Goal: Information Seeking & Learning: Learn about a topic

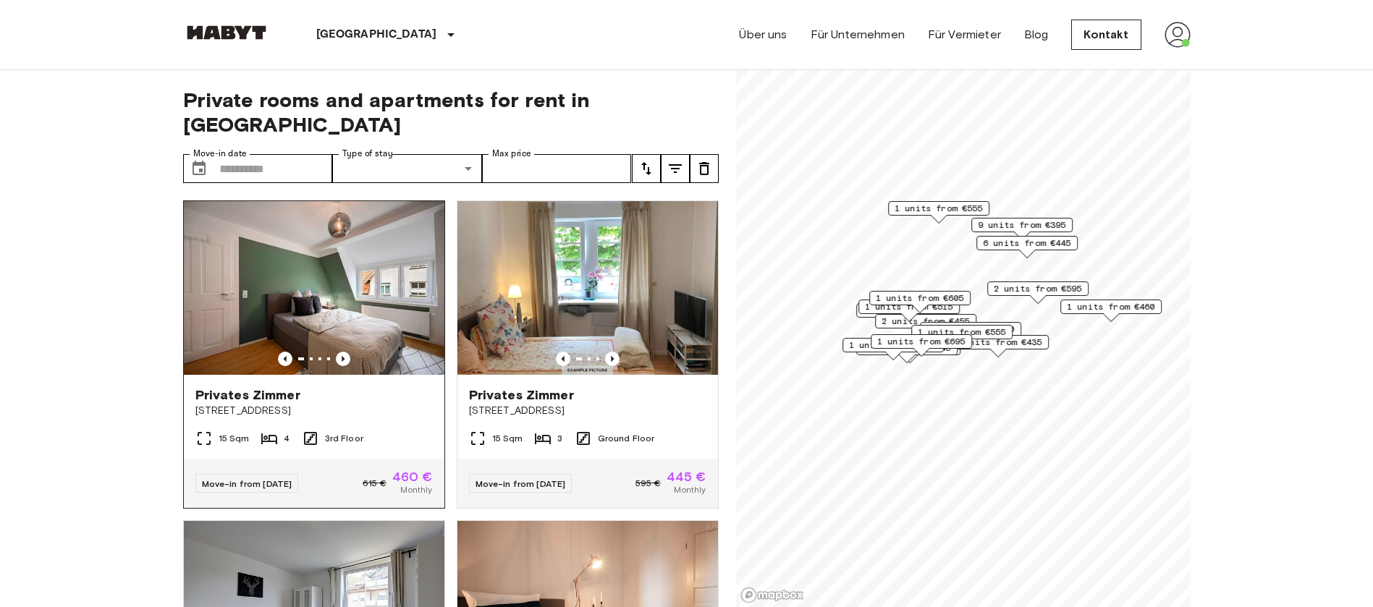
click at [357, 375] on div "Privates Zimmer Stubaier Straße 12" at bounding box center [314, 402] width 261 height 55
click at [596, 340] on img at bounding box center [588, 288] width 261 height 174
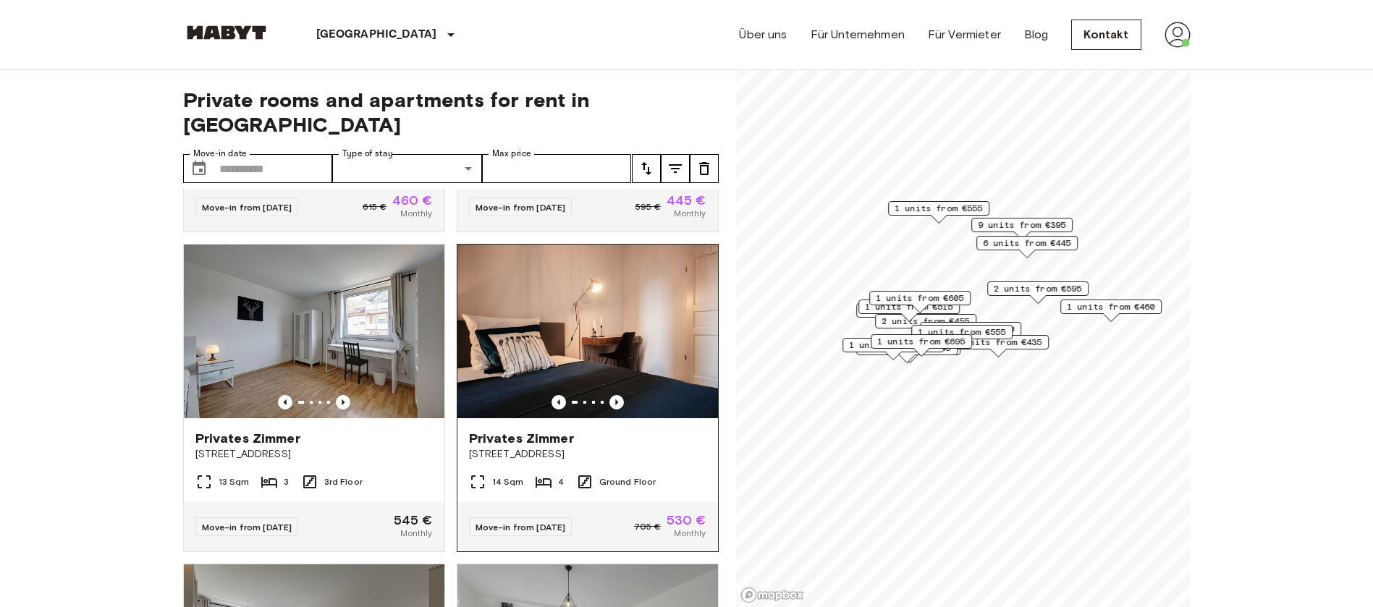
scroll to position [326, 0]
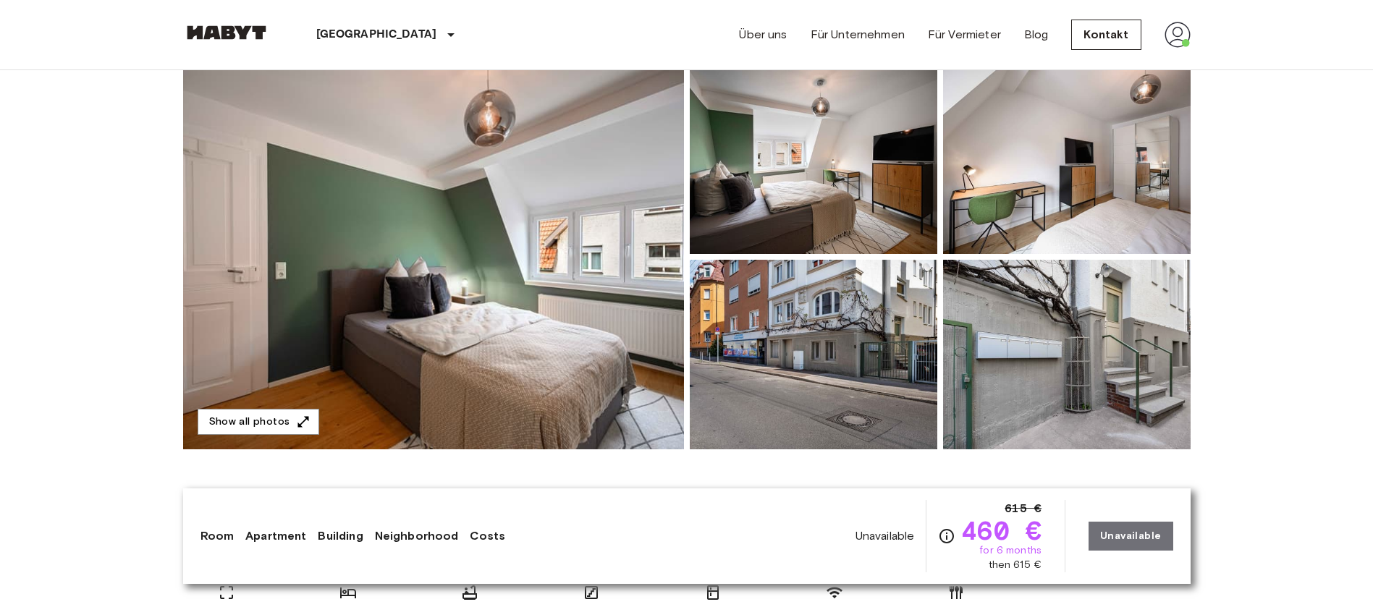
scroll to position [217, 0]
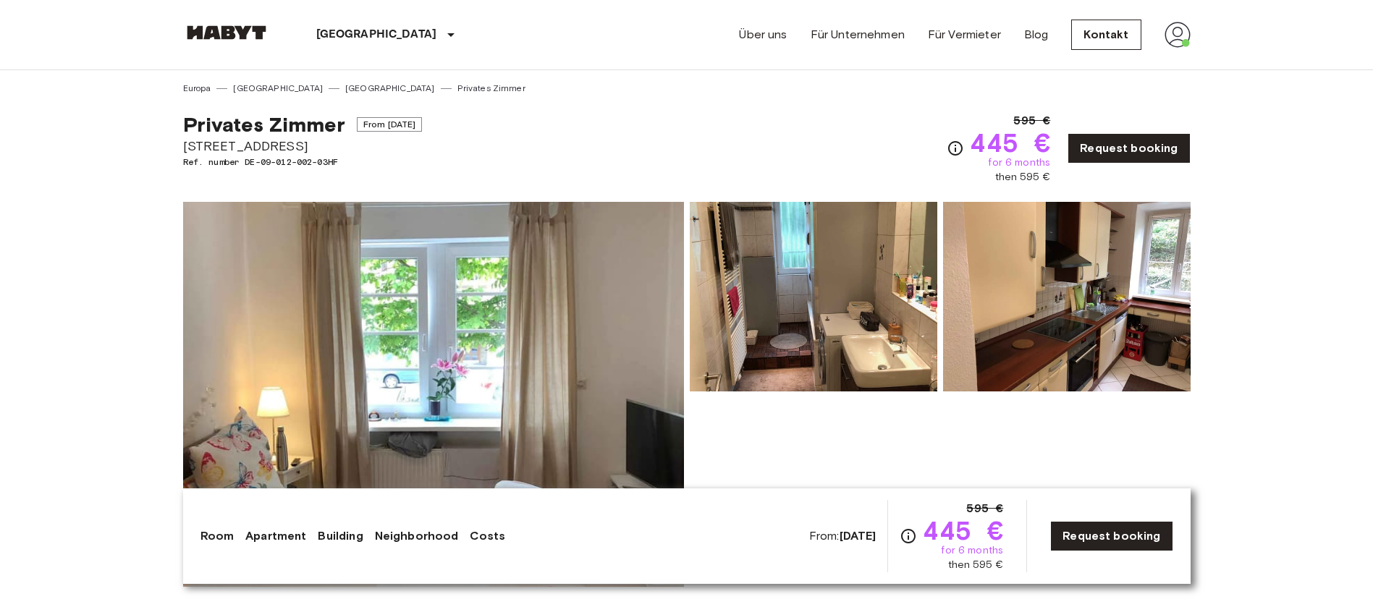
click at [473, 324] on img at bounding box center [433, 394] width 501 height 385
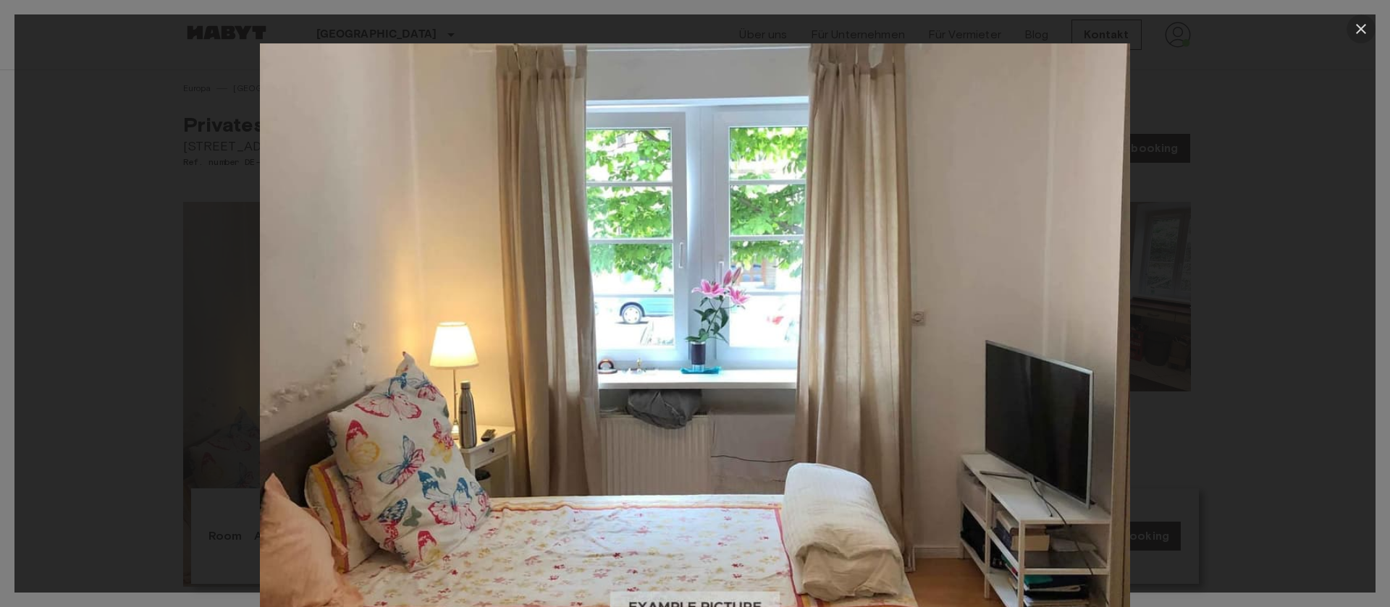
click at [1358, 28] on icon "button" at bounding box center [1360, 28] width 17 height 17
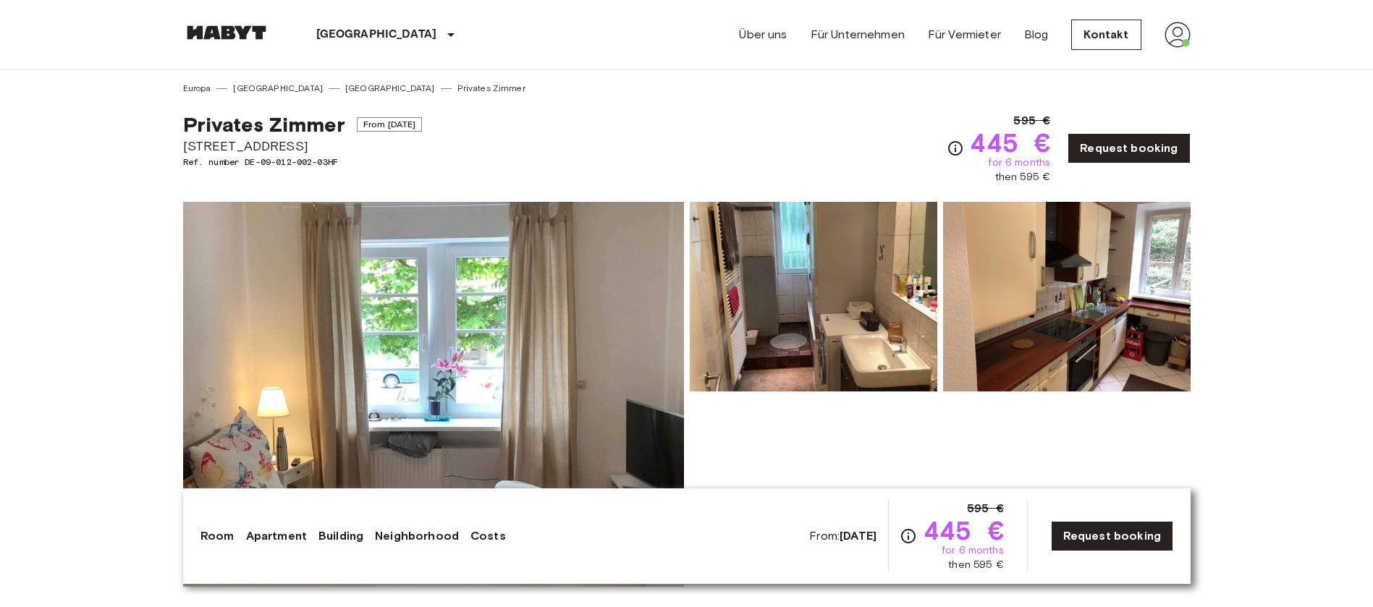
click at [763, 315] on img at bounding box center [814, 297] width 248 height 190
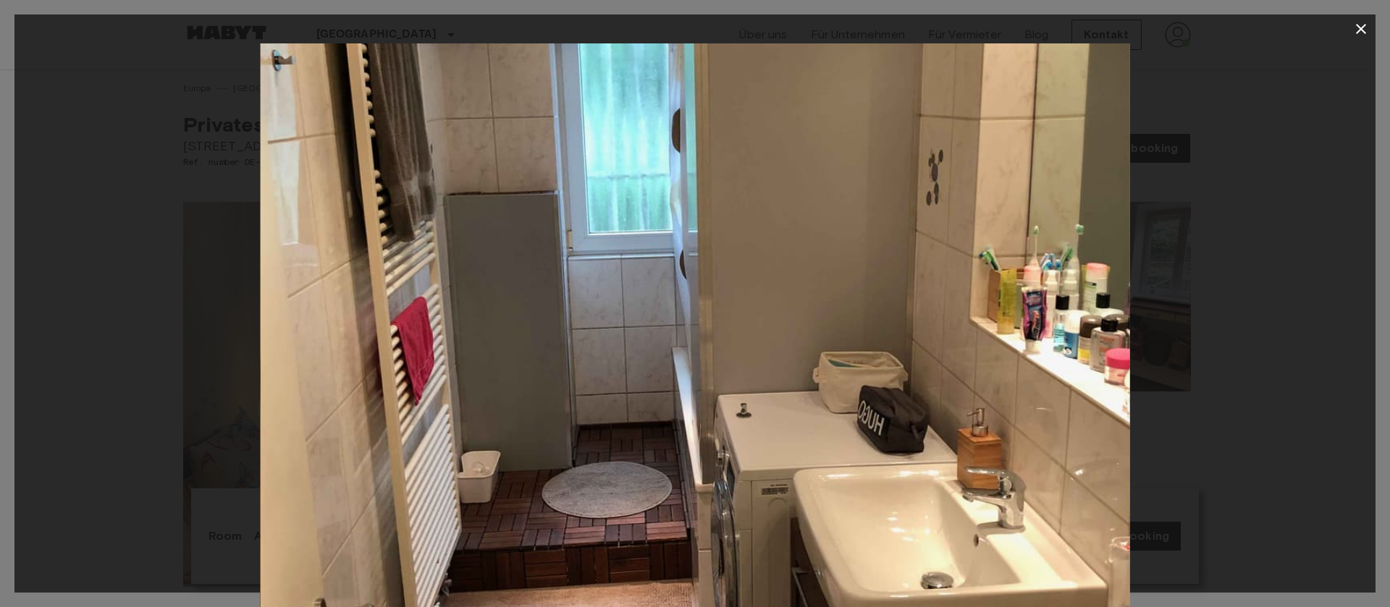
click at [1362, 32] on icon "button" at bounding box center [1360, 28] width 17 height 17
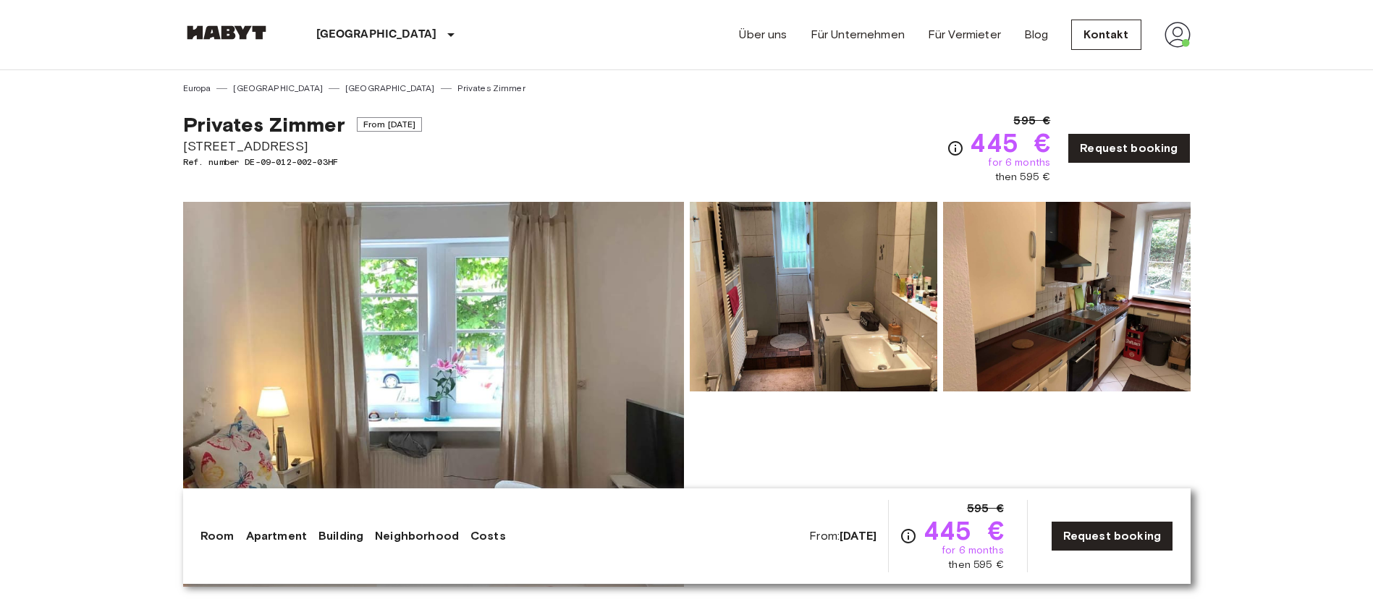
click at [1096, 338] on img at bounding box center [1067, 297] width 248 height 190
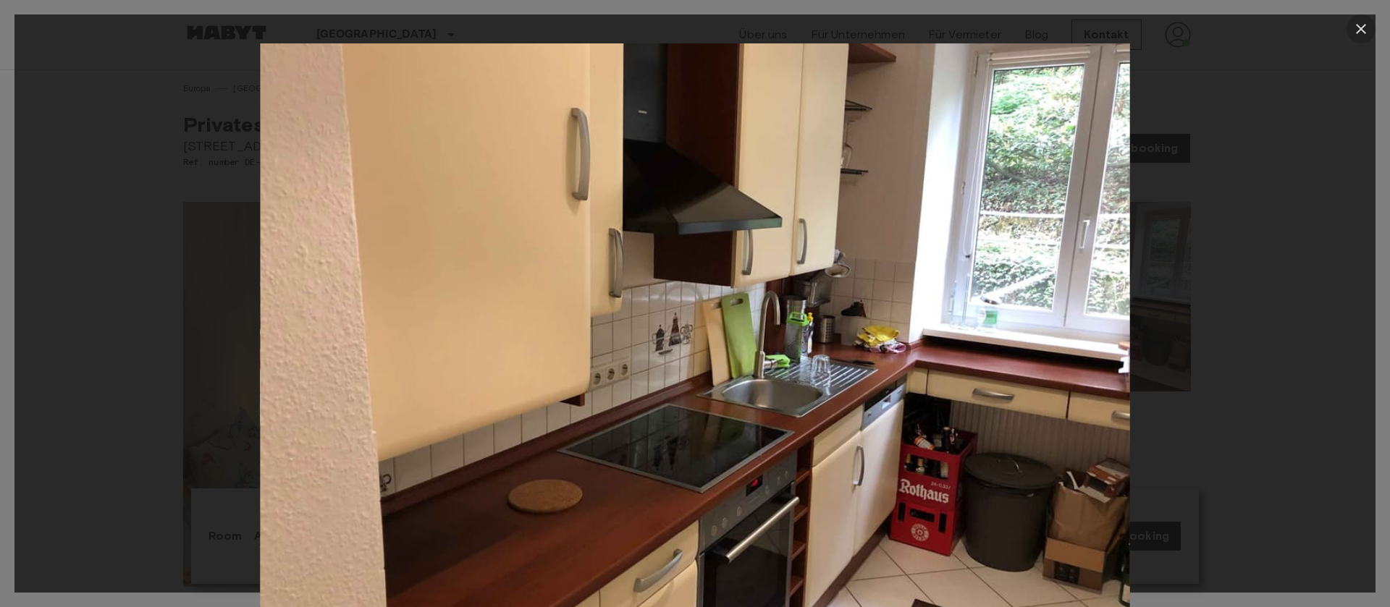
click at [1362, 26] on icon "button" at bounding box center [1360, 28] width 17 height 17
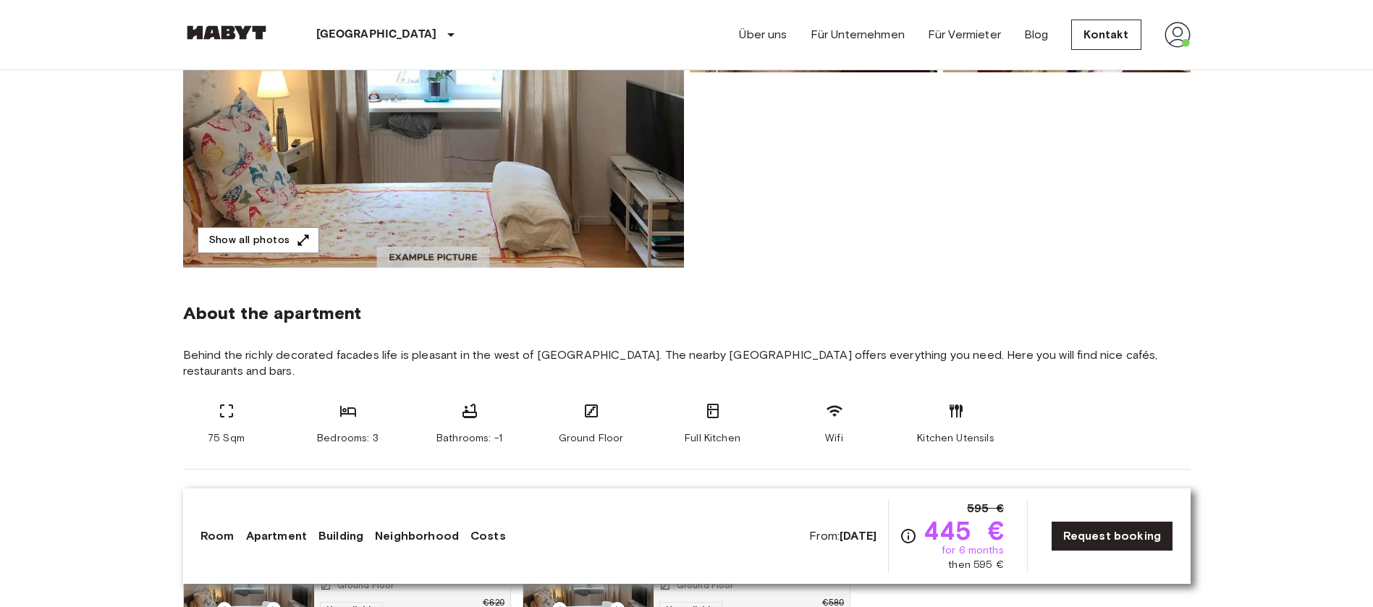
scroll to position [326, 0]
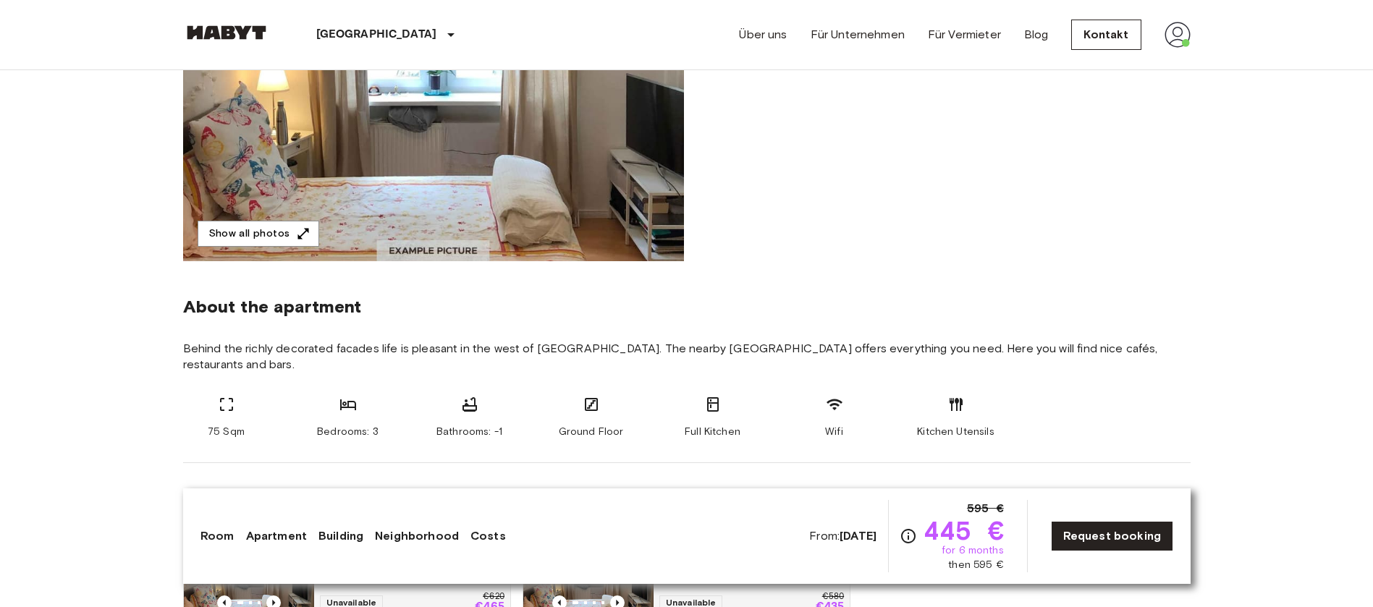
click at [849, 204] on div at bounding box center [937, 65] width 507 height 391
click at [791, 164] on div at bounding box center [937, 65] width 507 height 391
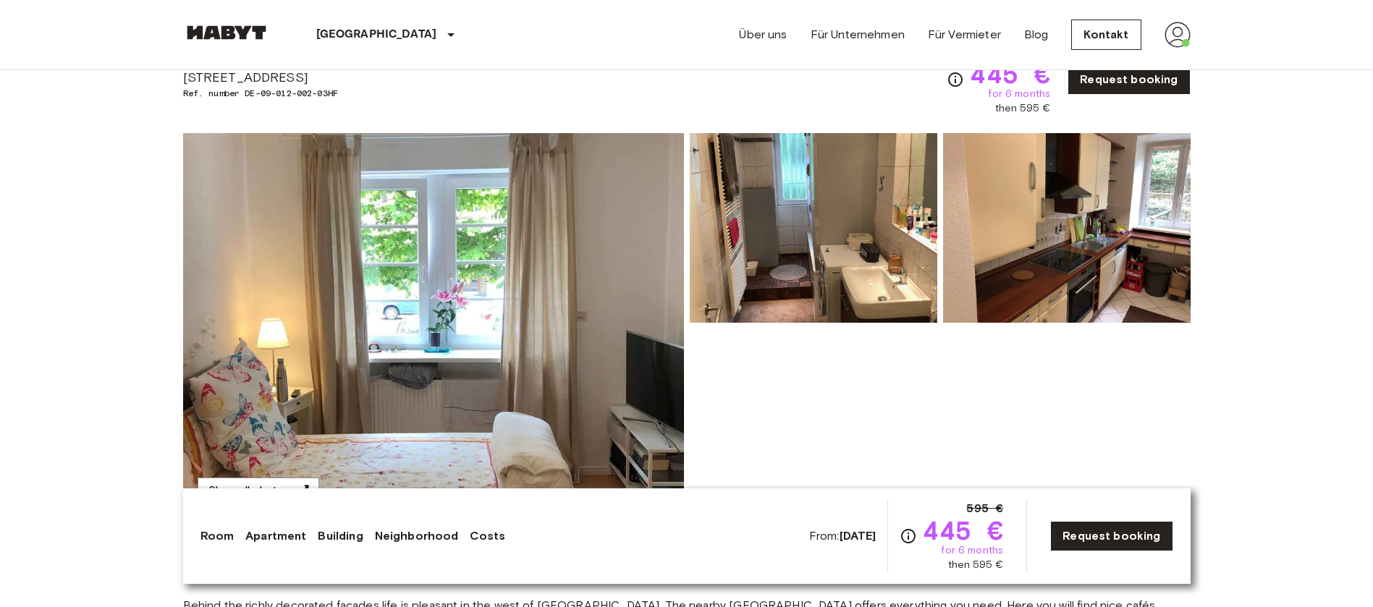
scroll to position [0, 0]
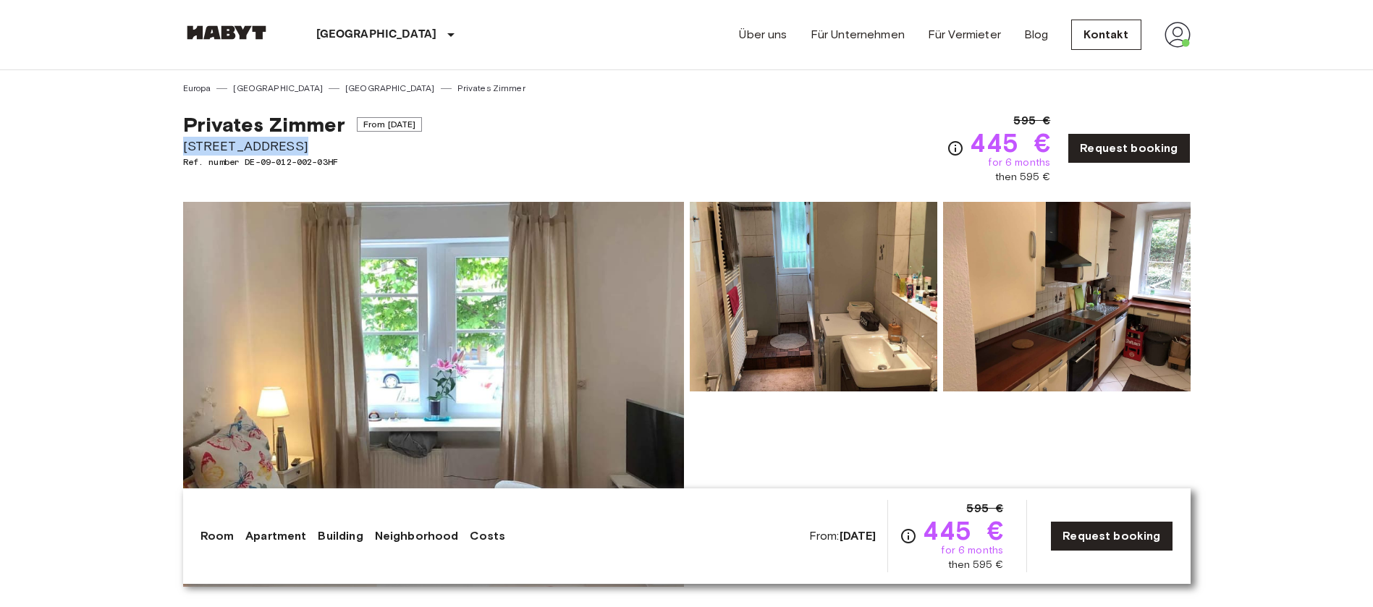
drag, startPoint x: 293, startPoint y: 144, endPoint x: 177, endPoint y: 153, distance: 116.2
copy span "[STREET_ADDRESS]"
drag, startPoint x: 345, startPoint y: 160, endPoint x: 246, endPoint y: 159, distance: 98.5
click at [246, 159] on span "Ref. number DE-09-012-002-03HF" at bounding box center [303, 162] width 240 height 13
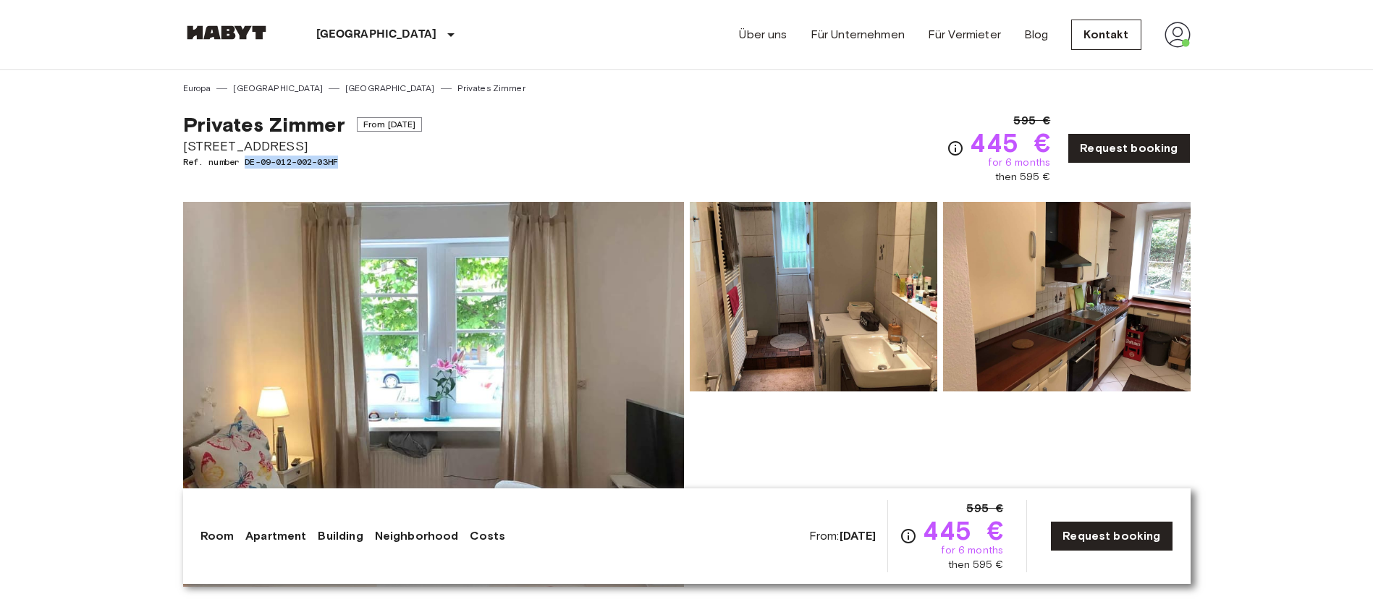
copy span "DE-09-012-002-03HF"
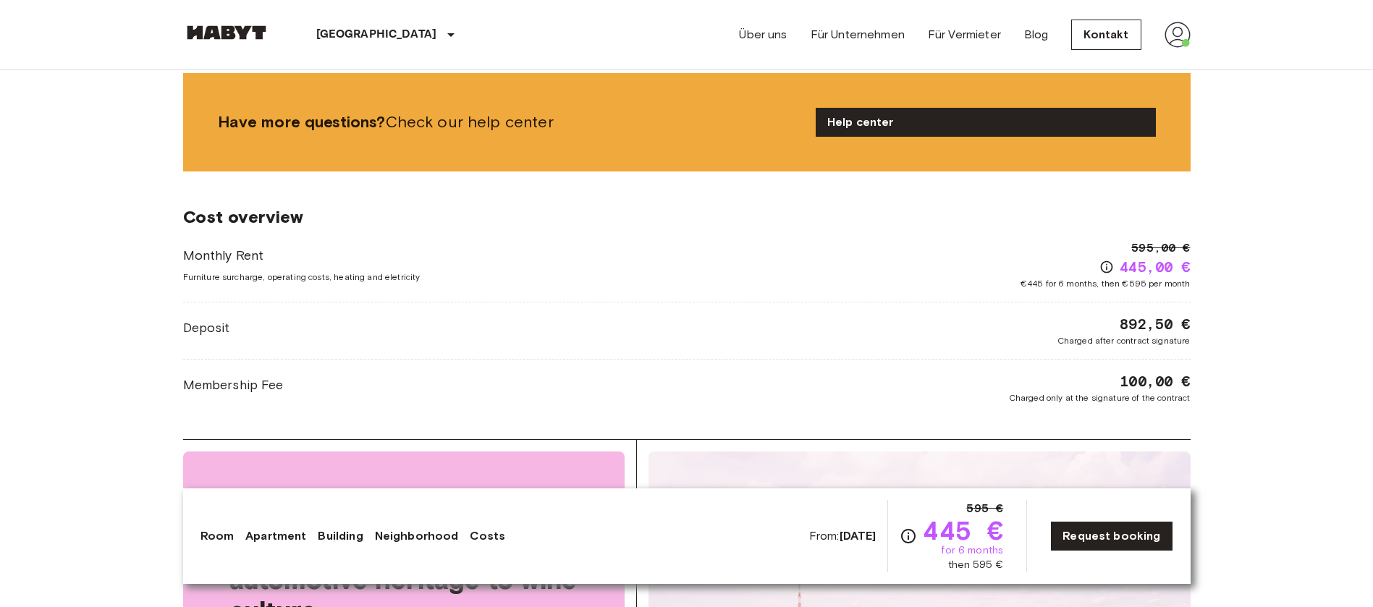
scroll to position [1520, 0]
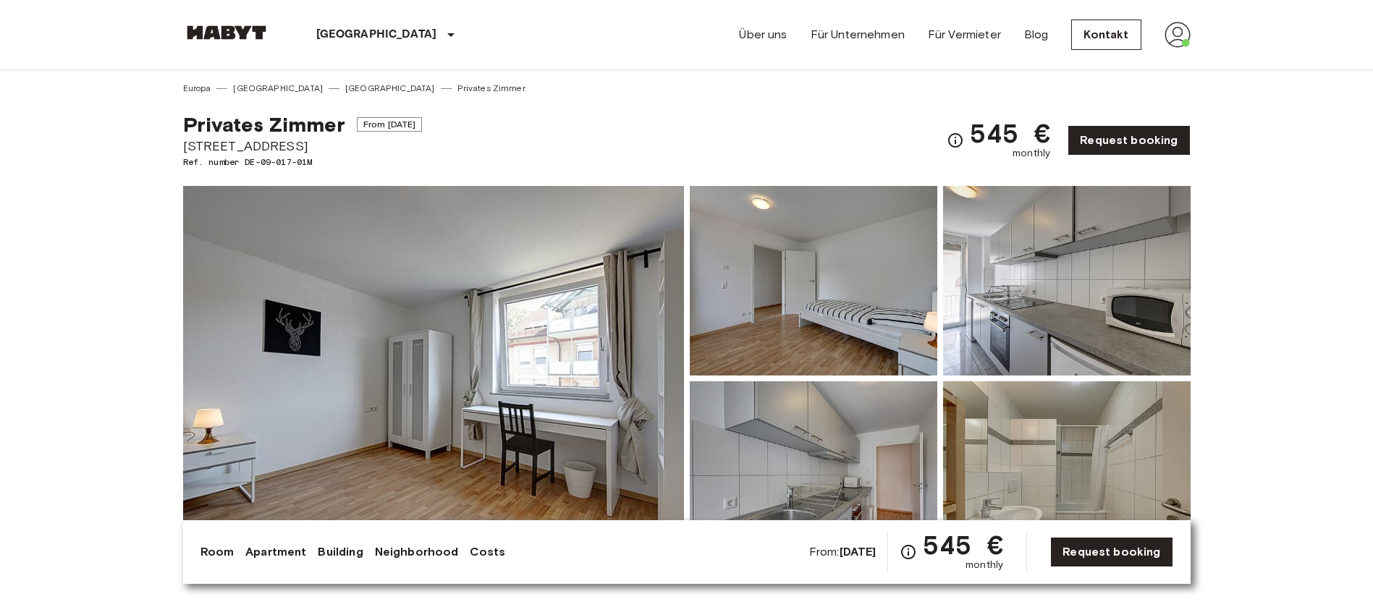
click at [506, 411] on img at bounding box center [433, 378] width 501 height 385
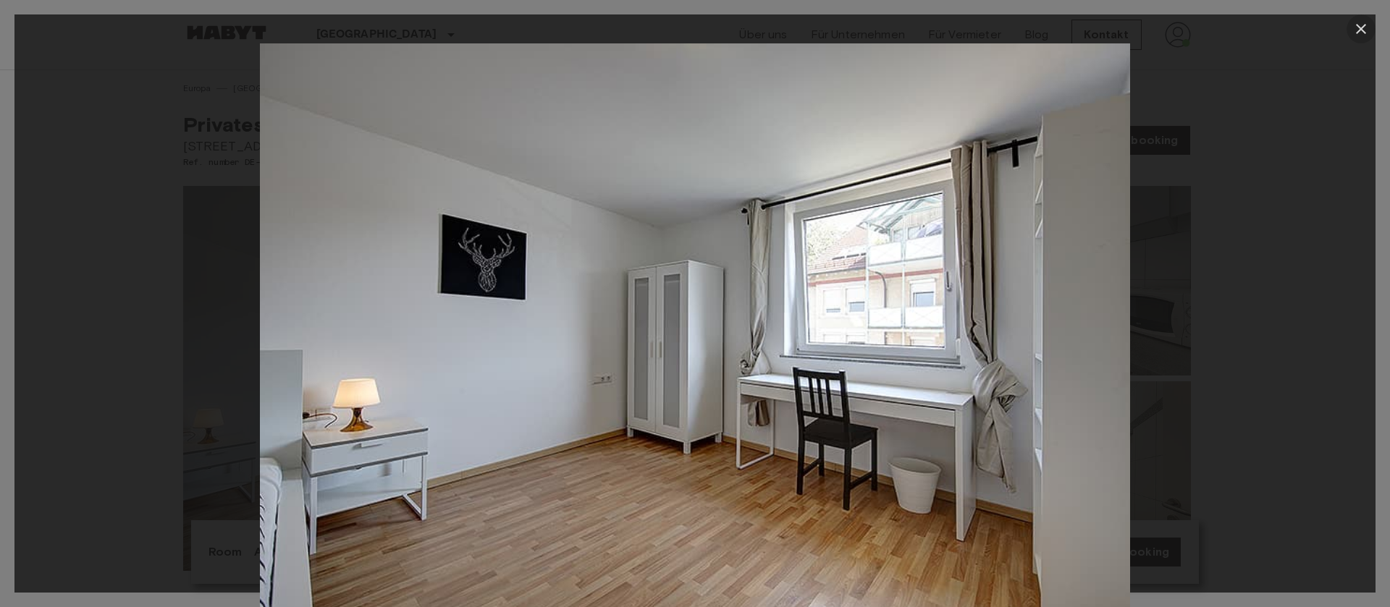
drag, startPoint x: 1363, startPoint y: 32, endPoint x: 829, endPoint y: 245, distance: 575.3
click at [1363, 31] on icon "button" at bounding box center [1360, 28] width 17 height 17
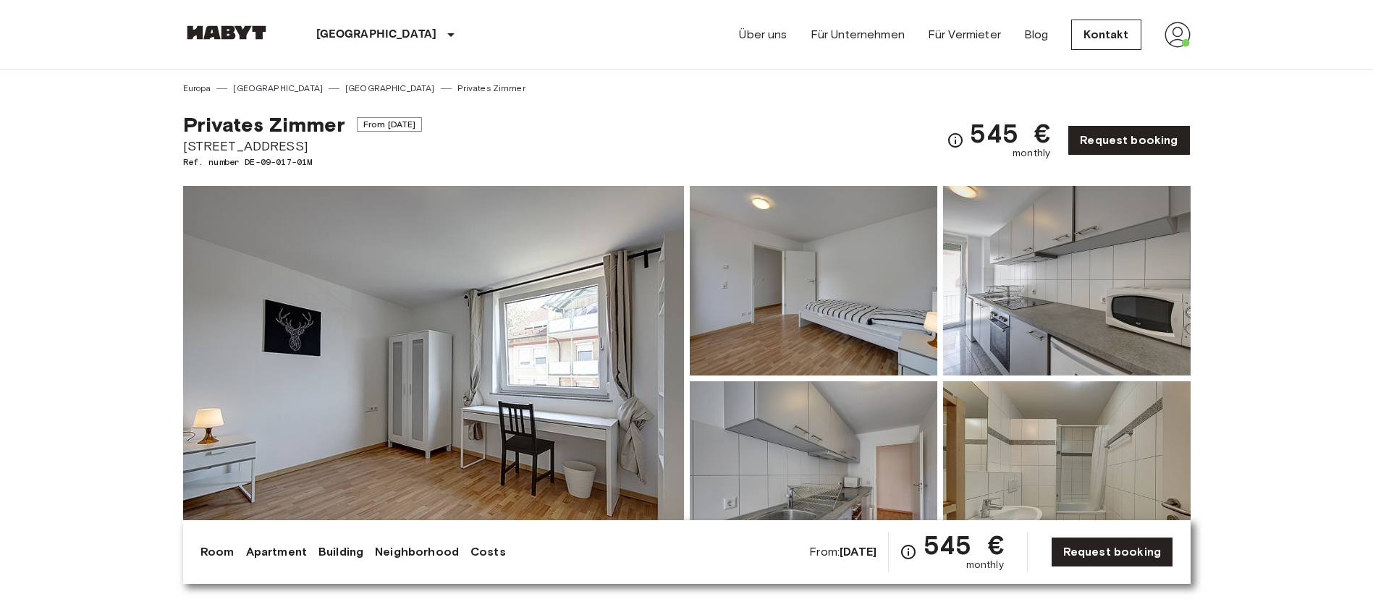
click at [815, 275] on img at bounding box center [814, 281] width 248 height 190
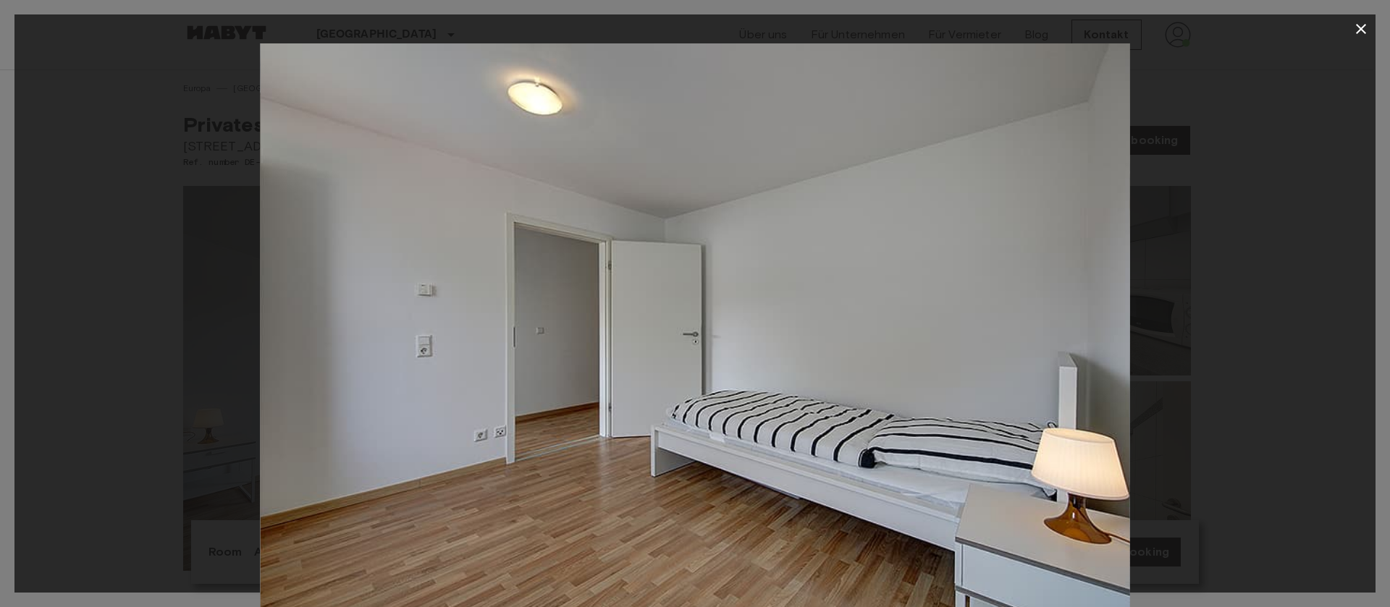
click at [1366, 22] on icon "button" at bounding box center [1360, 28] width 17 height 17
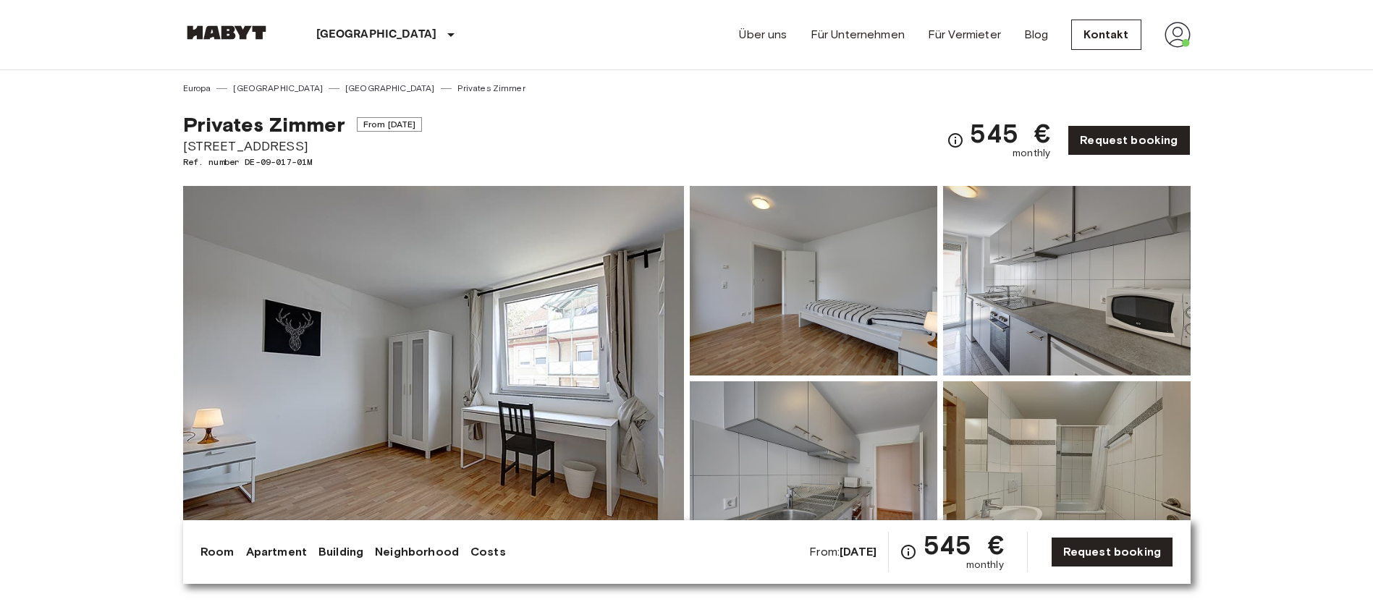
click at [1082, 289] on img at bounding box center [1067, 281] width 248 height 190
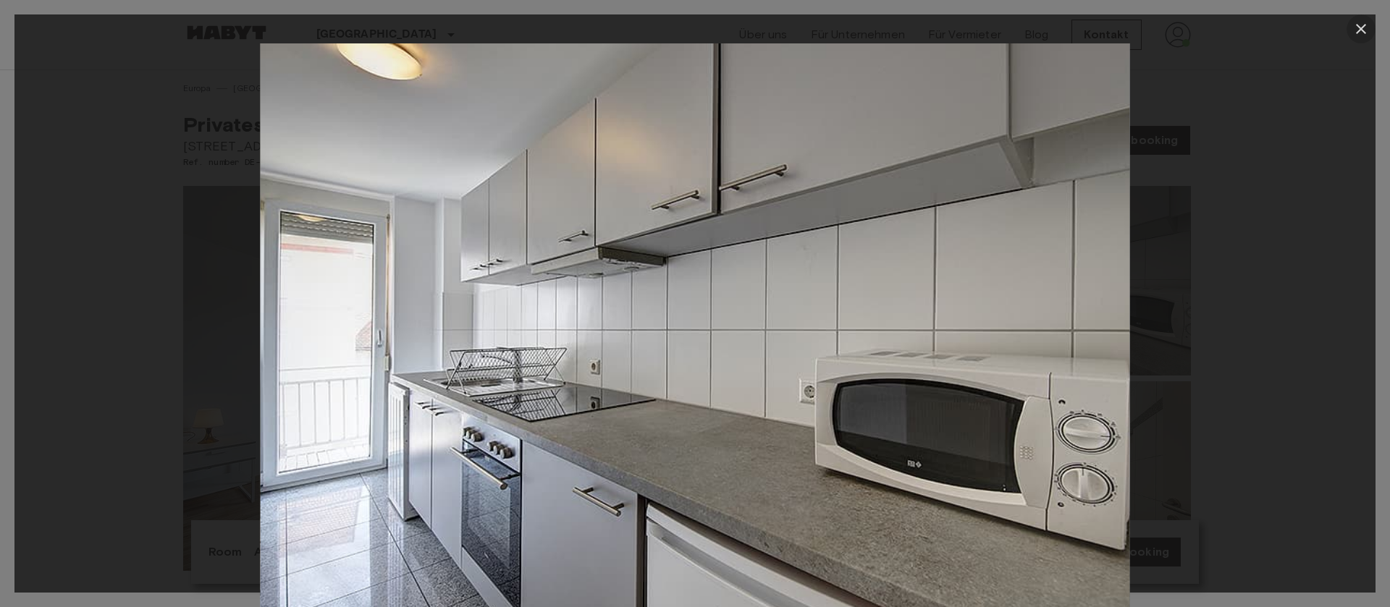
click at [1350, 31] on button "button" at bounding box center [1360, 28] width 29 height 29
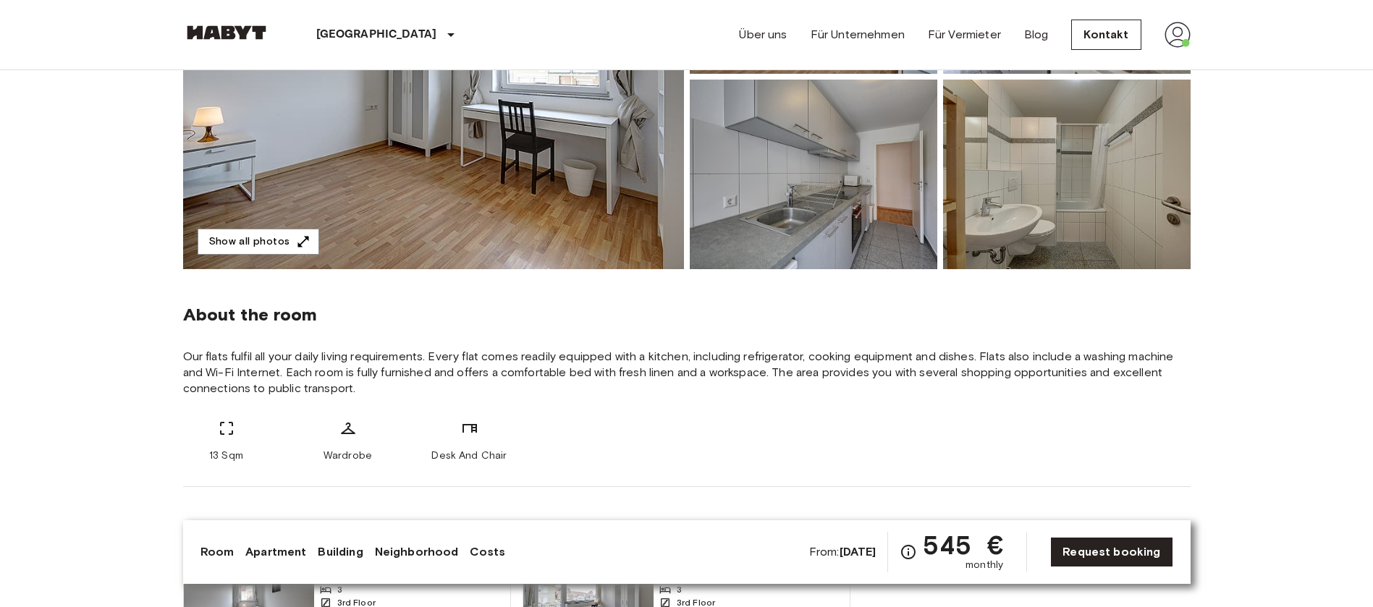
scroll to position [326, 0]
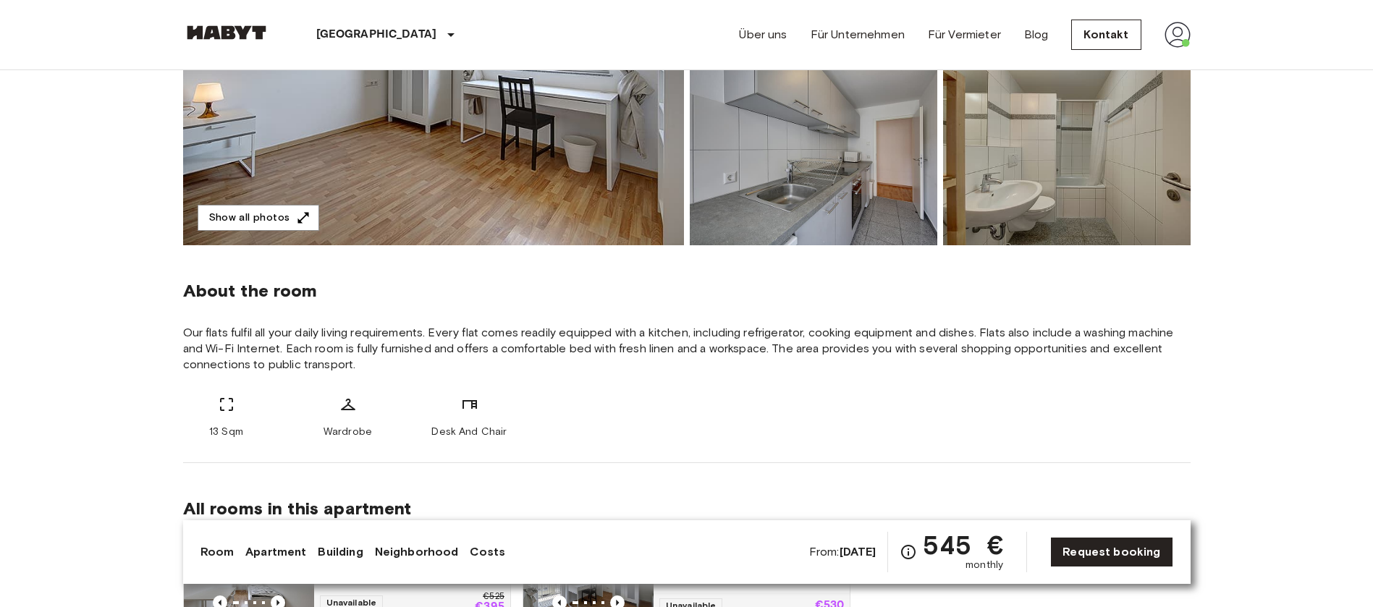
click at [841, 180] on img at bounding box center [814, 151] width 248 height 190
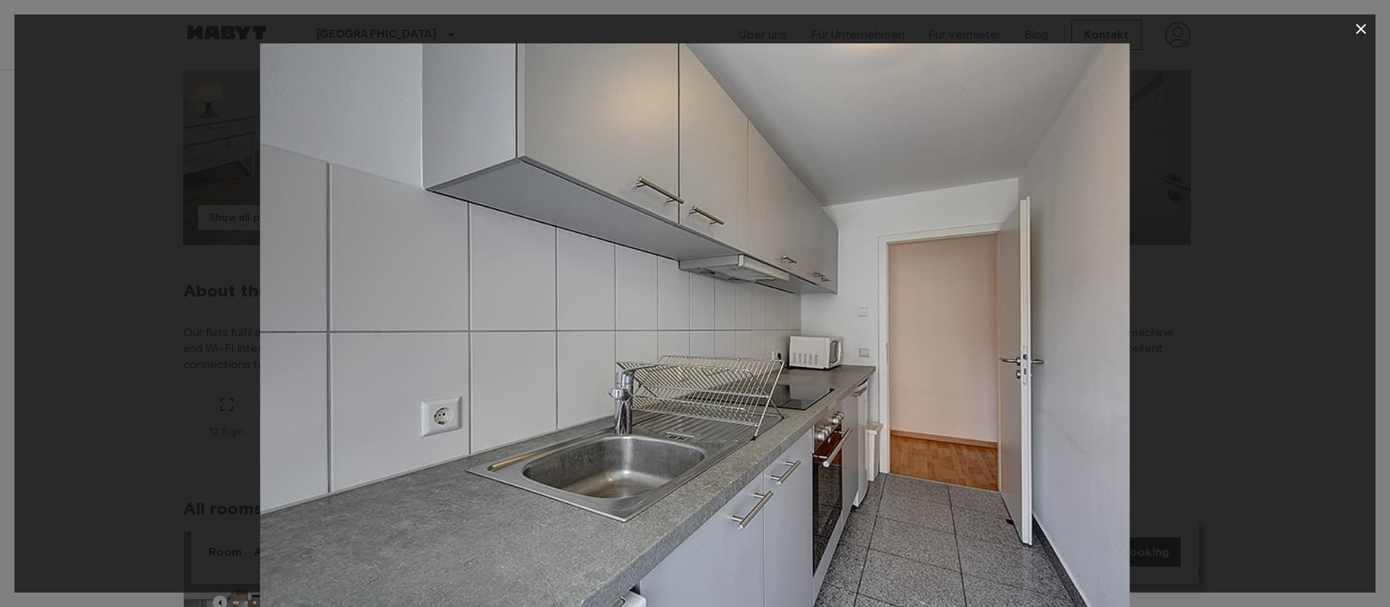
drag, startPoint x: 1357, startPoint y: 23, endPoint x: 1336, endPoint y: 40, distance: 27.4
click at [1357, 23] on icon "button" at bounding box center [1360, 28] width 17 height 17
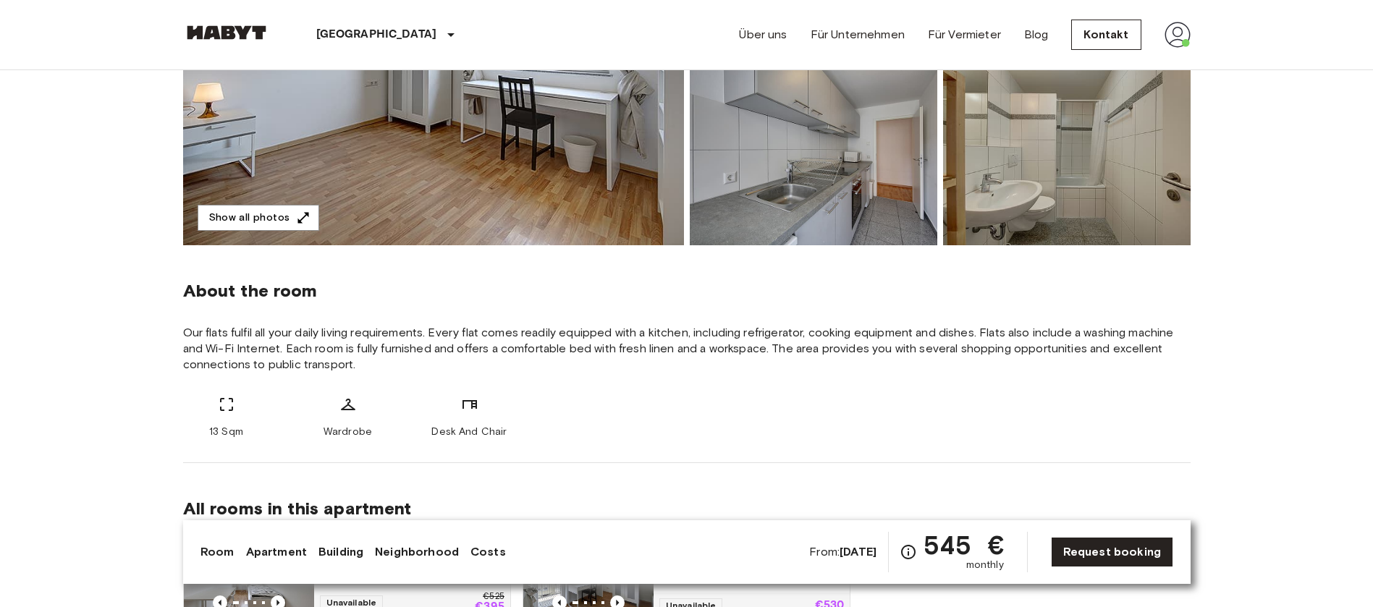
click at [992, 189] on img at bounding box center [1067, 151] width 248 height 190
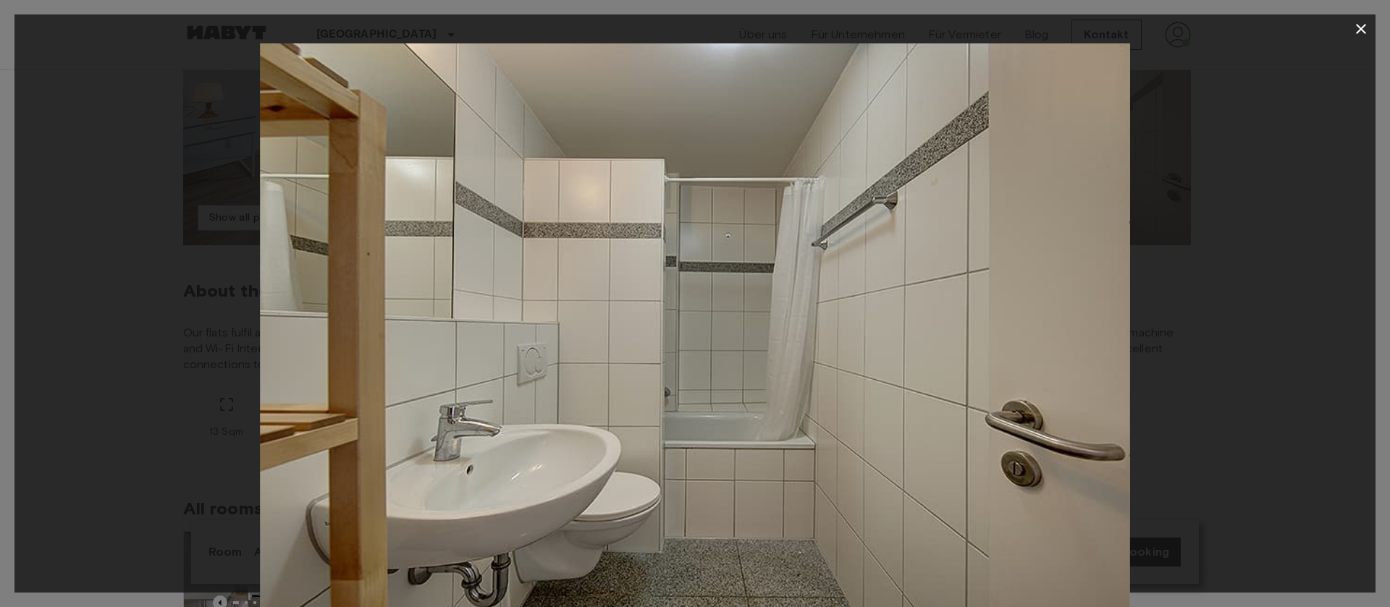
click at [1358, 22] on icon "button" at bounding box center [1360, 28] width 17 height 17
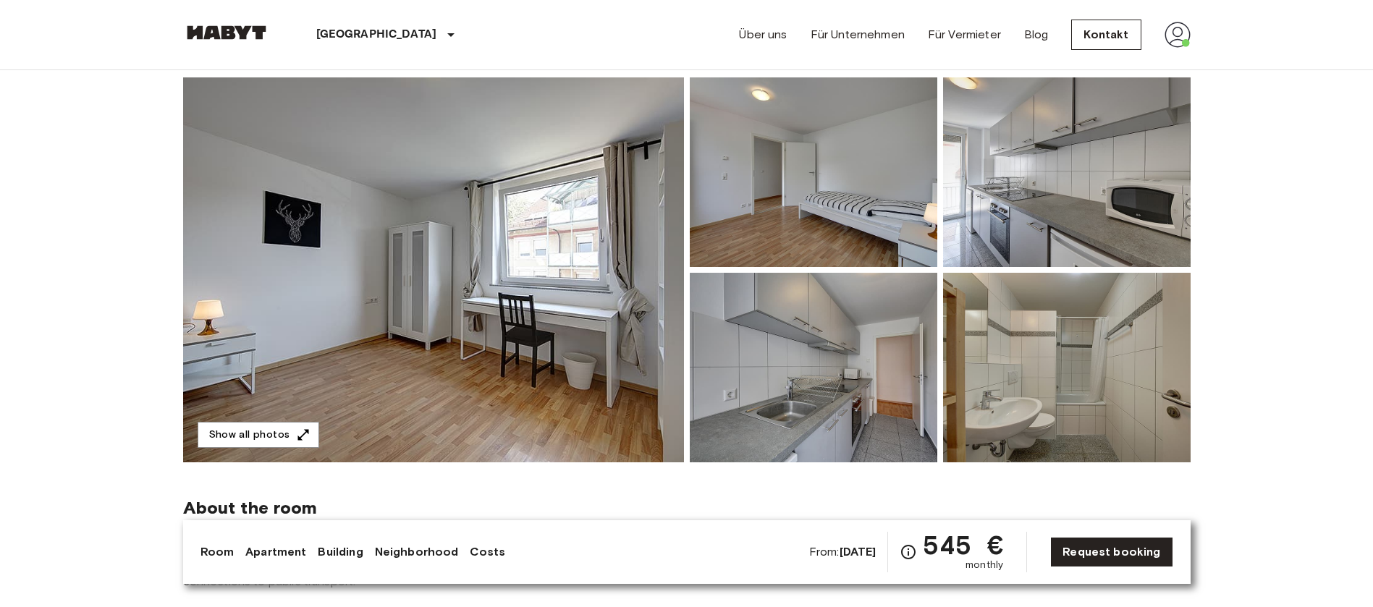
scroll to position [0, 0]
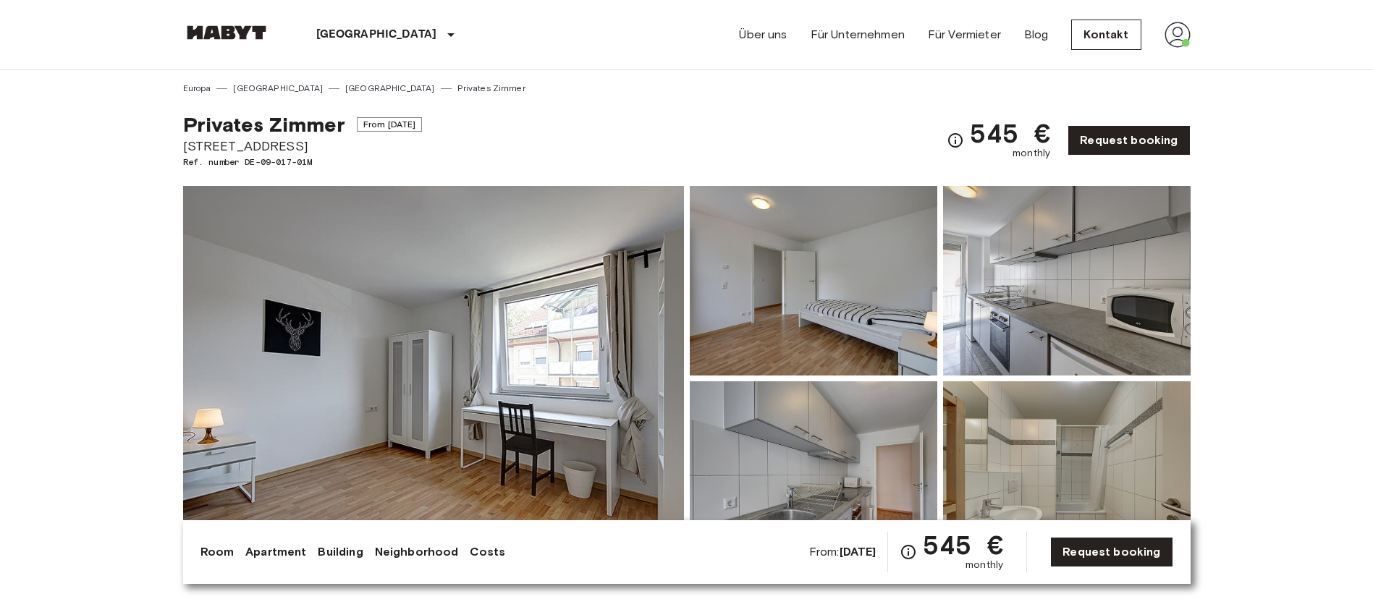
drag, startPoint x: 295, startPoint y: 147, endPoint x: 172, endPoint y: 146, distance: 123.8
copy span "Aachener Straße 8"
drag, startPoint x: 324, startPoint y: 163, endPoint x: 245, endPoint y: 166, distance: 79.0
click at [245, 166] on span "Ref. number DE-09-017-01M" at bounding box center [303, 162] width 240 height 13
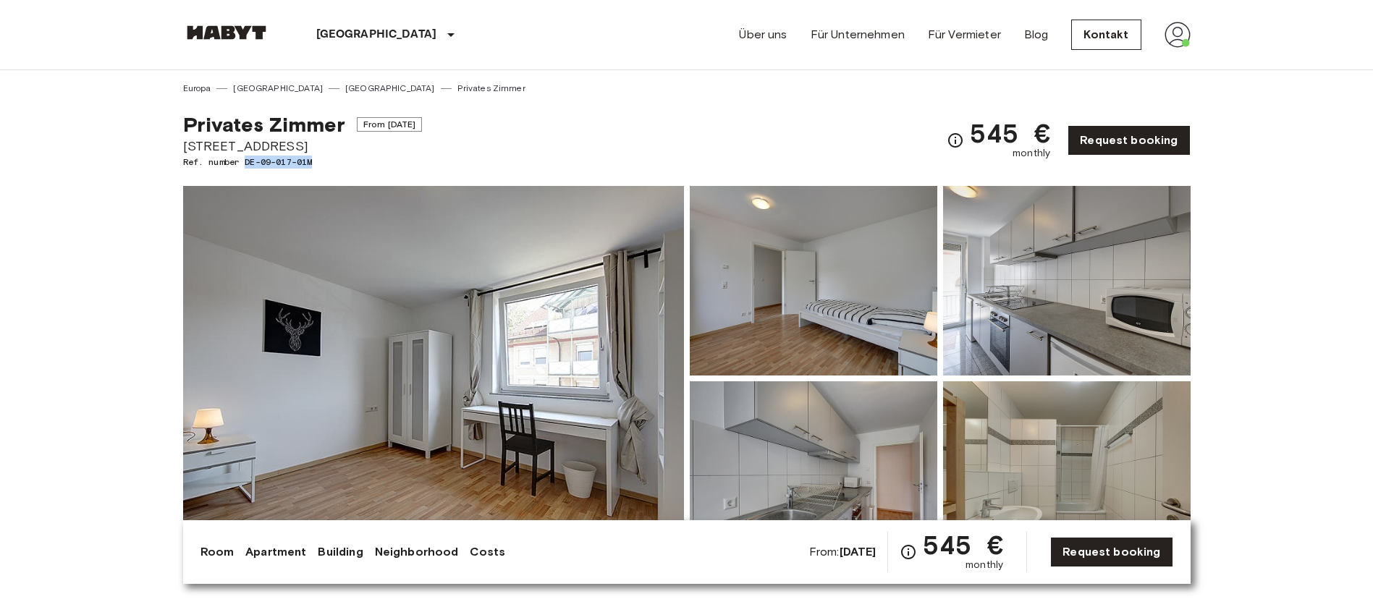
copy span "DE-09-017-01M"
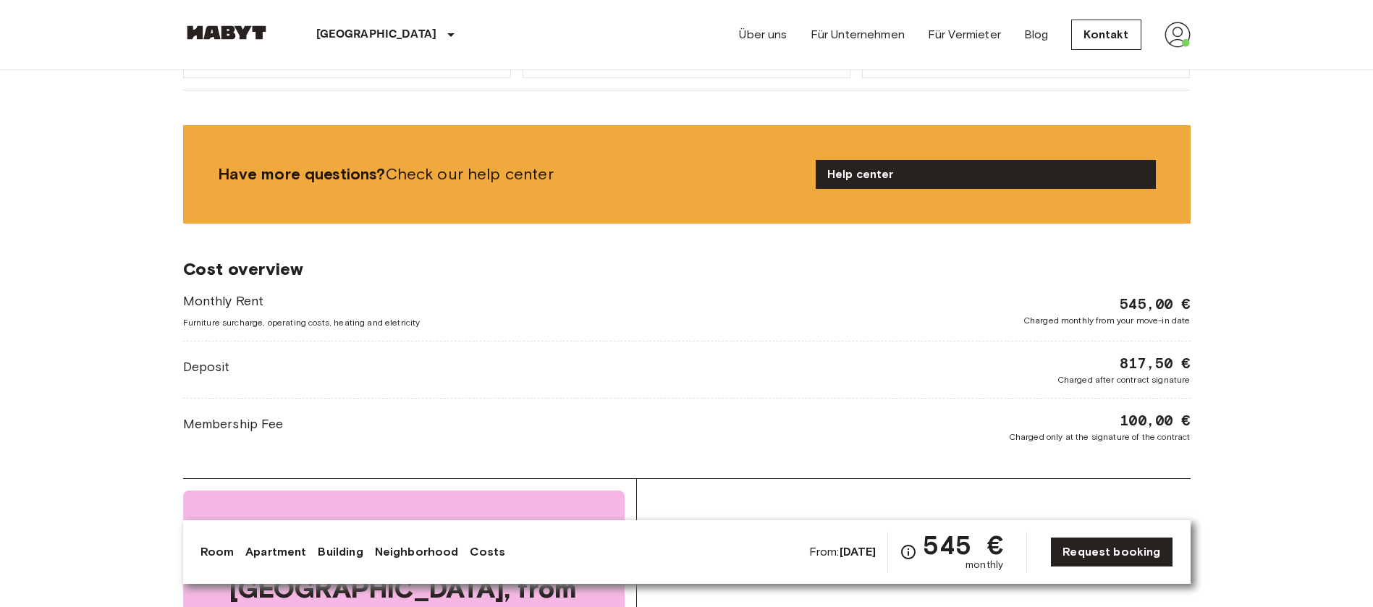
scroll to position [1412, 0]
